Goal: Find specific page/section: Find specific page/section

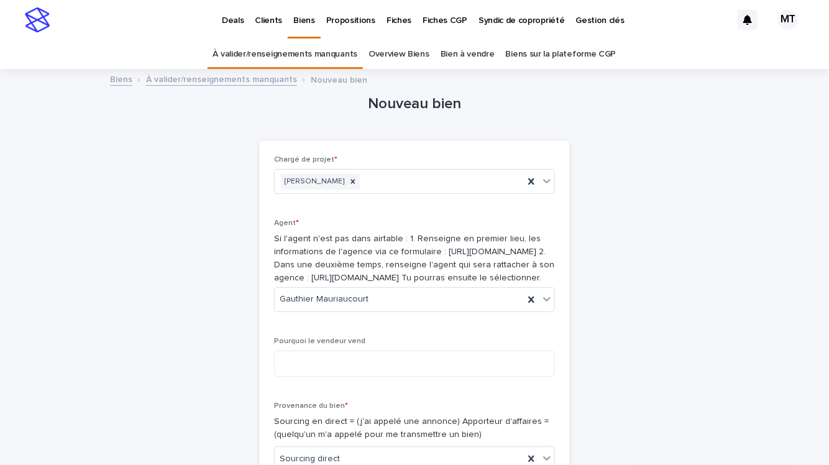
scroll to position [183, 0]
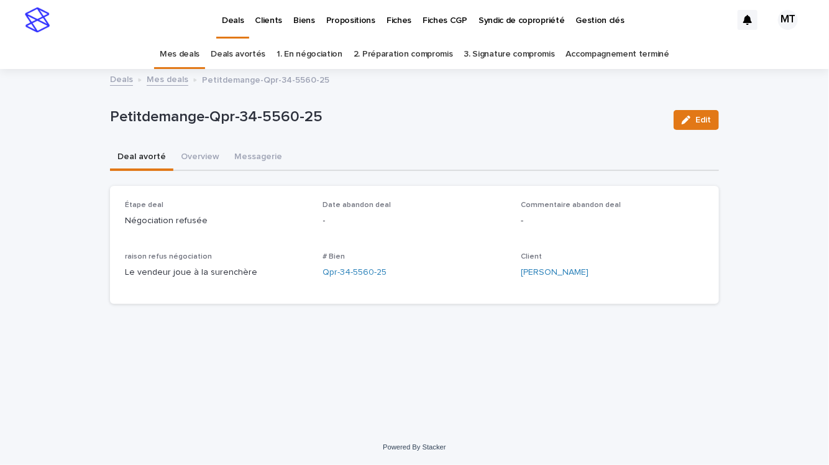
click at [266, 16] on p "Clients" at bounding box center [268, 13] width 27 height 26
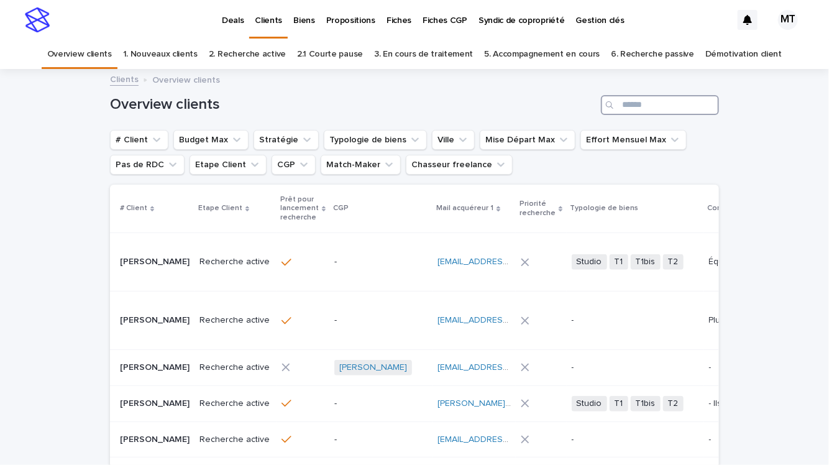
click at [624, 109] on input "Search" at bounding box center [660, 105] width 118 height 20
type input "*******"
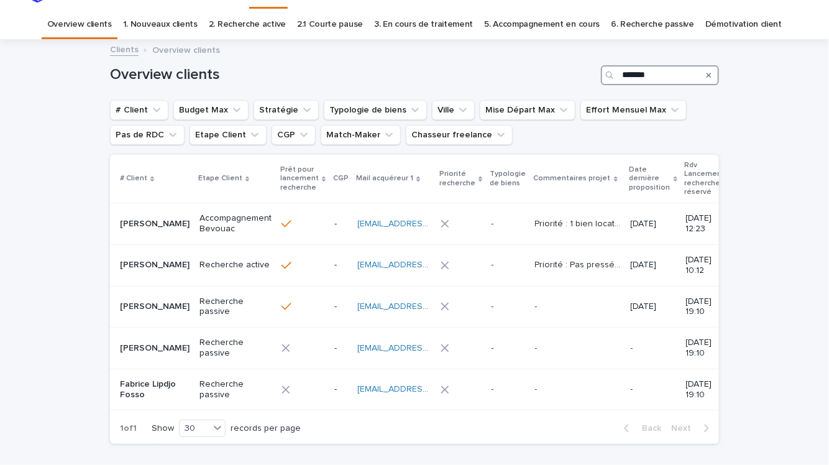
scroll to position [31, 0]
click at [540, 265] on p "Priorité : Pas pressé Pas bien passé avec ma banque. La banque de ma compagne. …" at bounding box center [579, 262] width 88 height 13
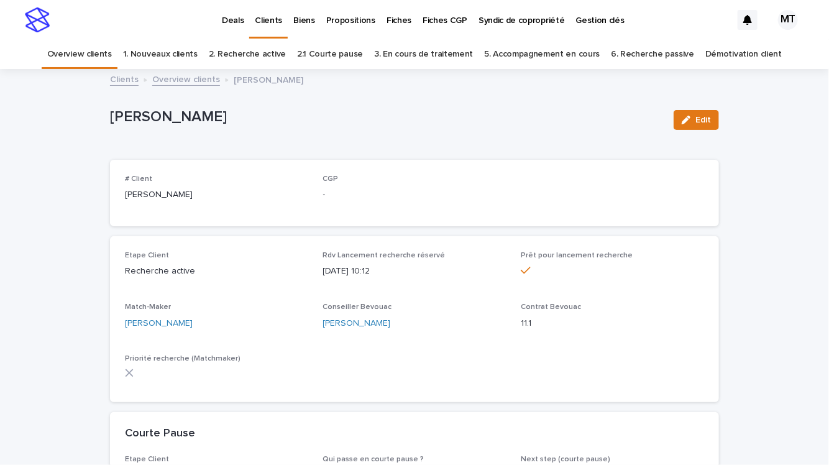
click at [235, 16] on p "Deals" at bounding box center [233, 13] width 22 height 26
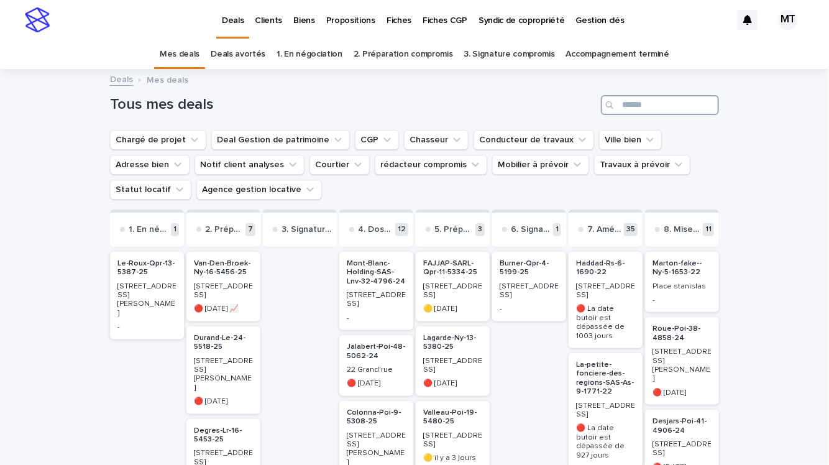
click at [632, 113] on input "Search" at bounding box center [660, 105] width 118 height 20
type input "******"
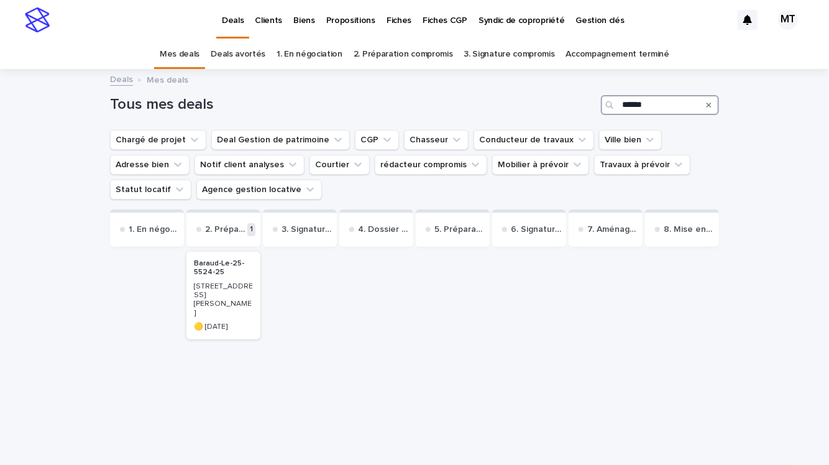
click at [201, 285] on p "5 cour Blanquart, rue du Docteur Calmette" at bounding box center [223, 300] width 59 height 36
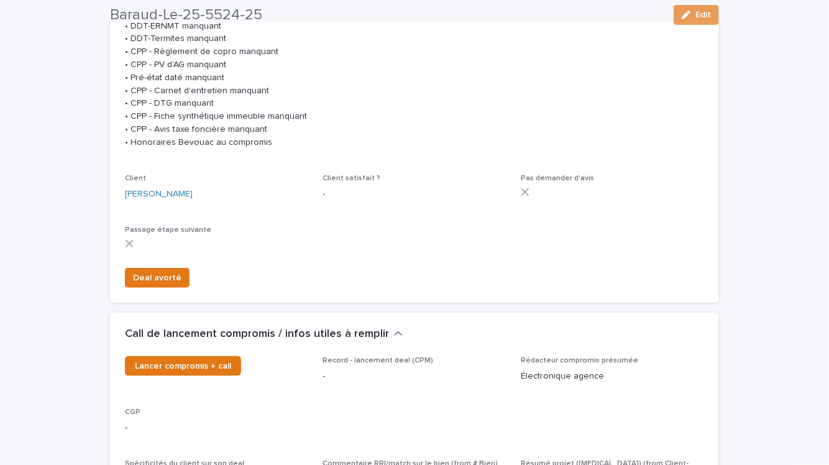
scroll to position [367, 0]
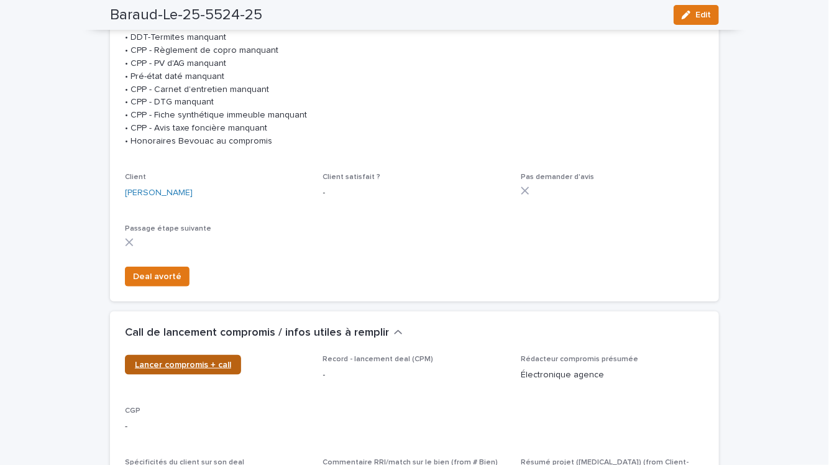
click at [175, 369] on span "Lancer compromis + call" at bounding box center [183, 364] width 96 height 9
